Goal: Task Accomplishment & Management: Manage account settings

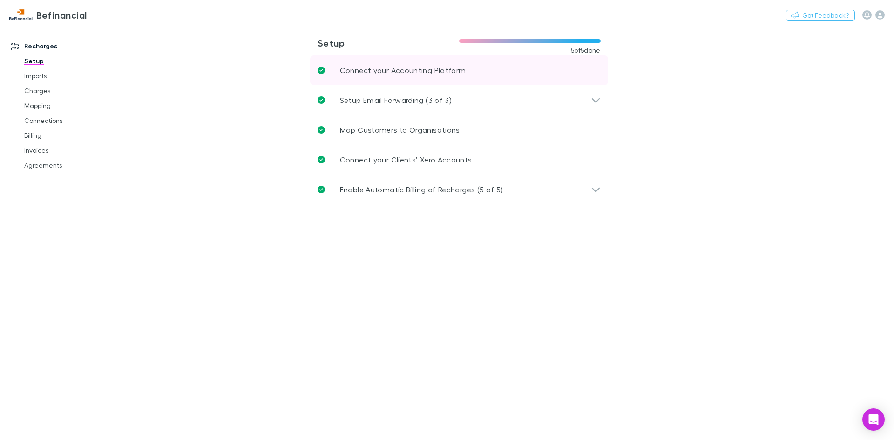
click at [419, 76] on link "Connect your Accounting Platform" at bounding box center [459, 70] width 298 height 30
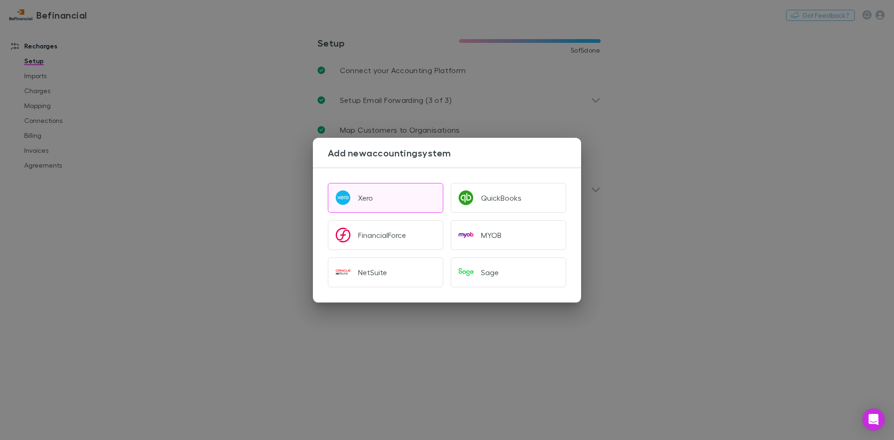
click at [378, 195] on button "Xero" at bounding box center [385, 198] width 115 height 30
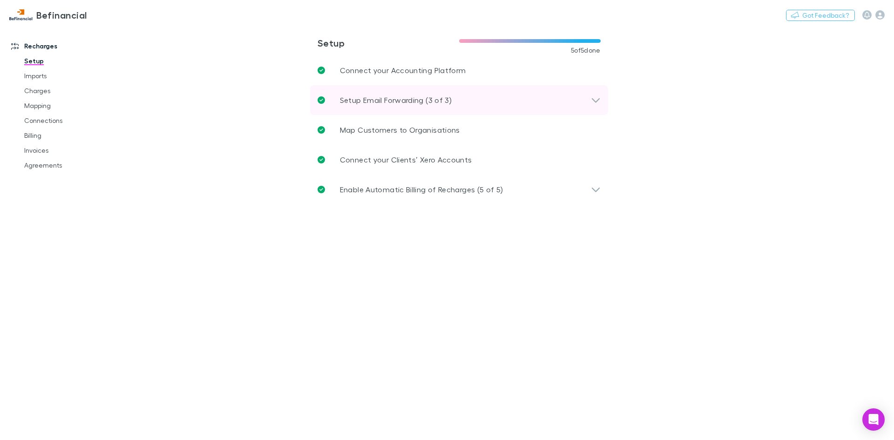
click at [438, 101] on p "Setup Email Forwarding (3 of 3)" at bounding box center [396, 99] width 112 height 11
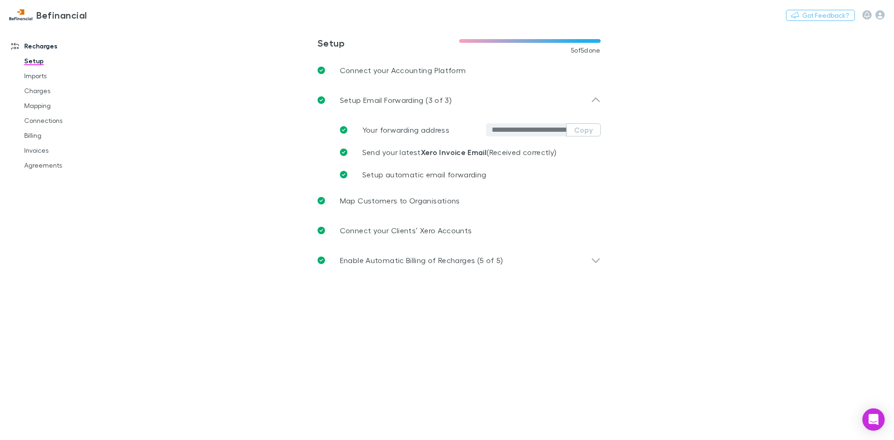
click at [27, 56] on link "Setup" at bounding box center [70, 61] width 111 height 15
click at [31, 58] on link "Setup" at bounding box center [70, 61] width 111 height 15
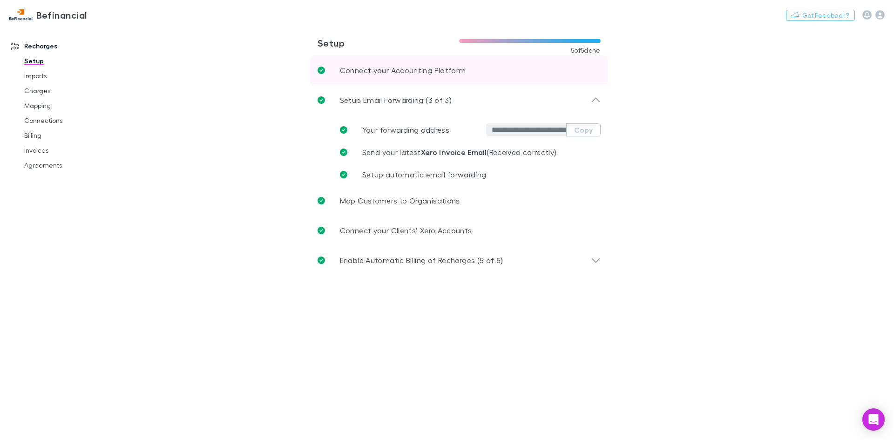
click at [373, 65] on link "Connect your Accounting Platform" at bounding box center [459, 70] width 298 height 30
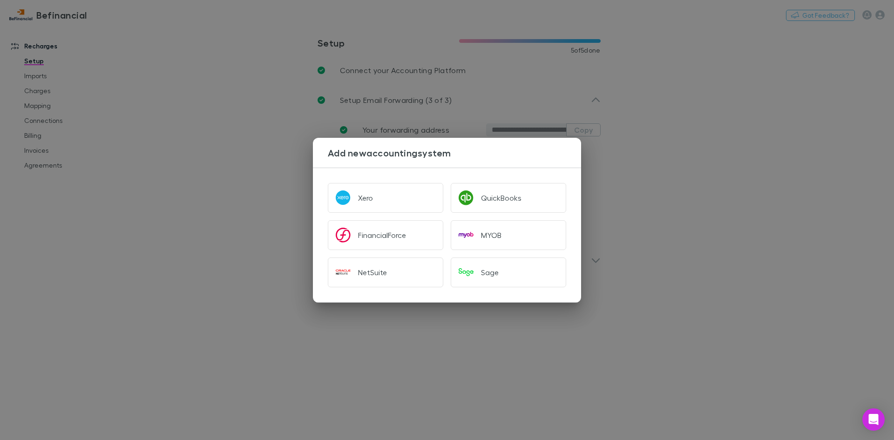
click at [882, 19] on div "Add new accounting system Xero QuickBooks FinancialForce MYOB NetSuite Sage" at bounding box center [447, 220] width 894 height 440
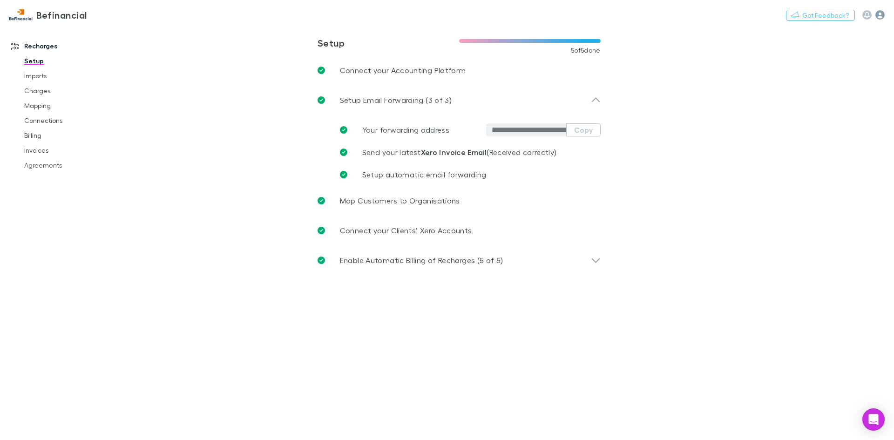
click at [881, 16] on icon "button" at bounding box center [879, 14] width 9 height 9
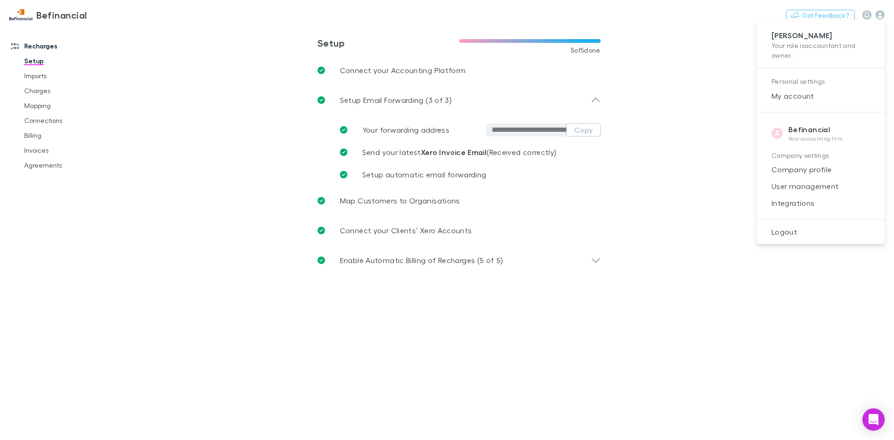
click at [788, 232] on span "Logout" at bounding box center [820, 231] width 113 height 11
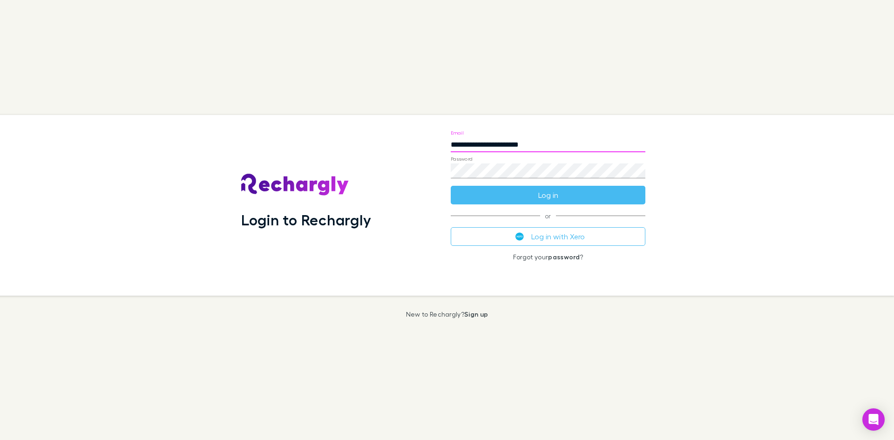
click at [645, 145] on div at bounding box center [645, 145] width 0 height 0
type input "**********"
click at [552, 202] on button "Log in" at bounding box center [548, 195] width 195 height 19
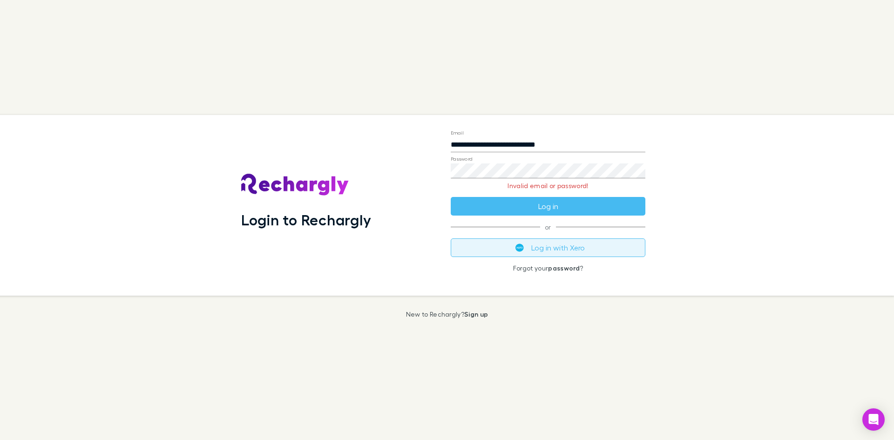
click at [545, 242] on button "Log in with Xero" at bounding box center [548, 247] width 195 height 19
